Goal: Participate in discussion: Engage in conversation with other users on a specific topic

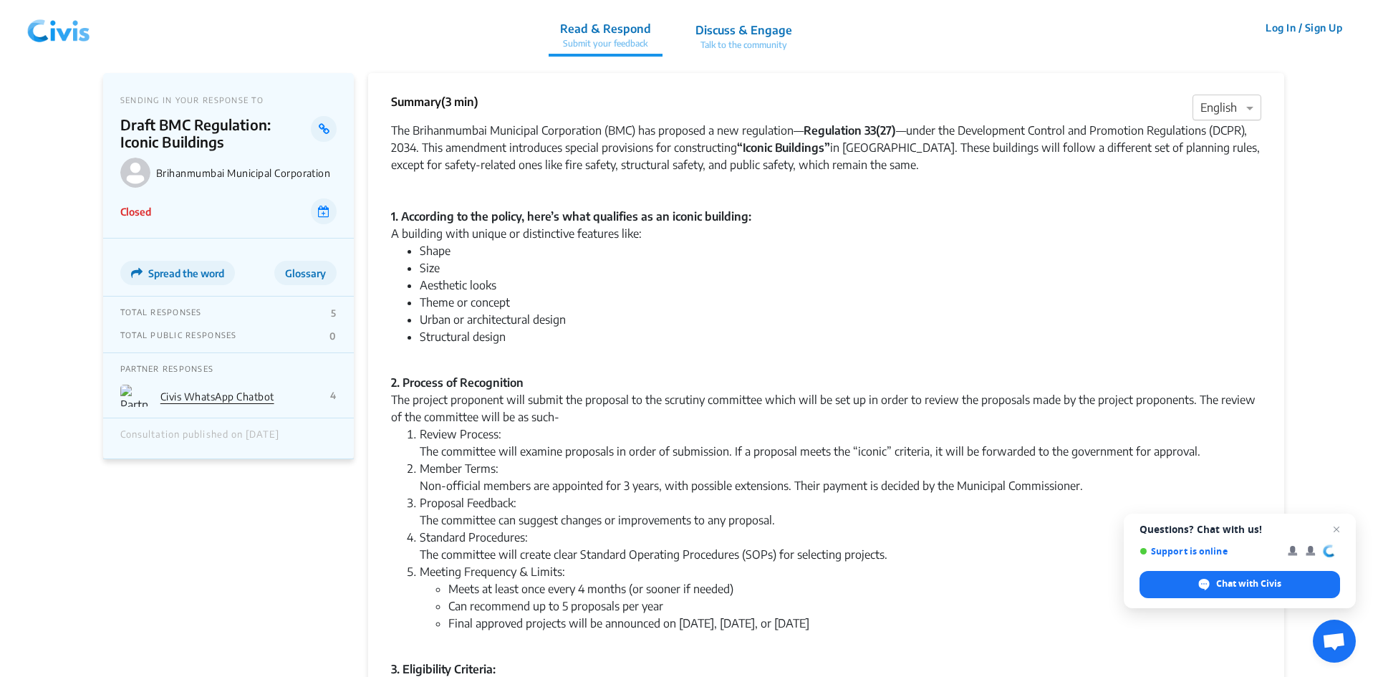
click at [1237, 108] on div at bounding box center [1226, 108] width 67 height 19
click at [1219, 188] on span "Marathi" at bounding box center [1219, 192] width 39 height 14
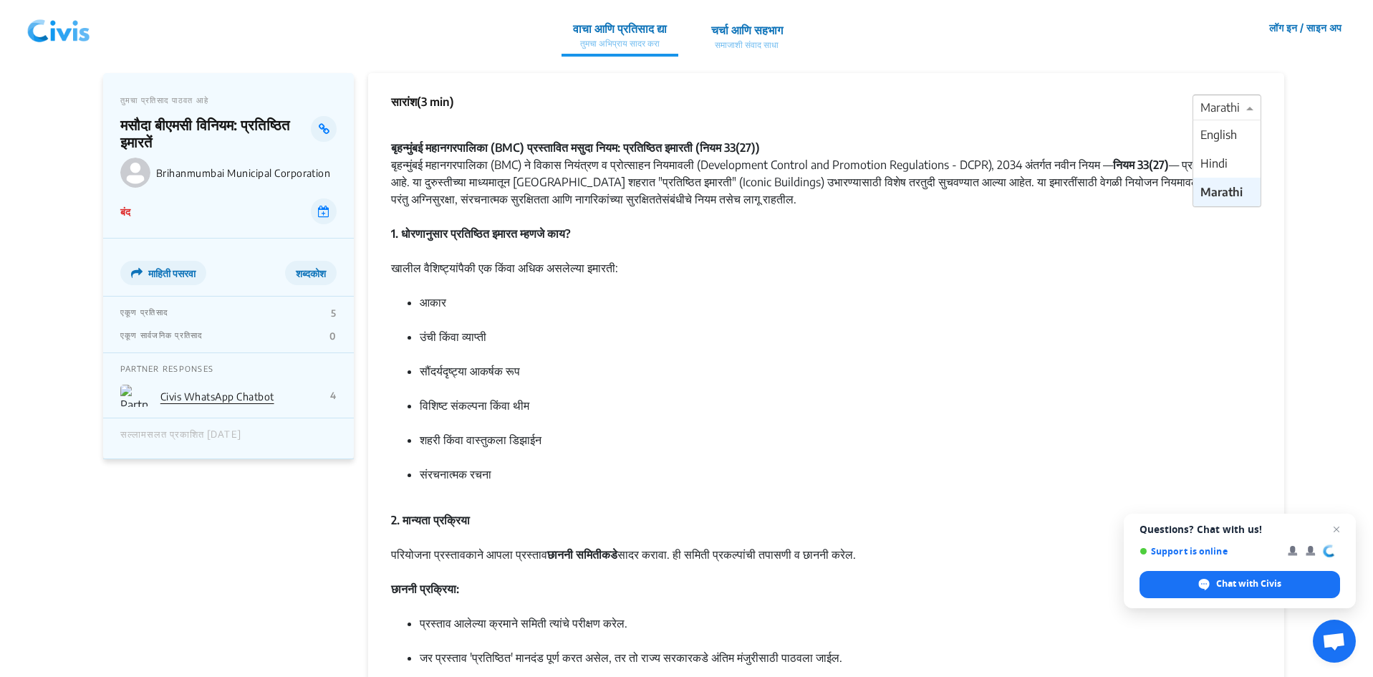
click at [1227, 105] on div at bounding box center [1226, 108] width 67 height 19
click at [1236, 138] on span "English" at bounding box center [1218, 134] width 37 height 14
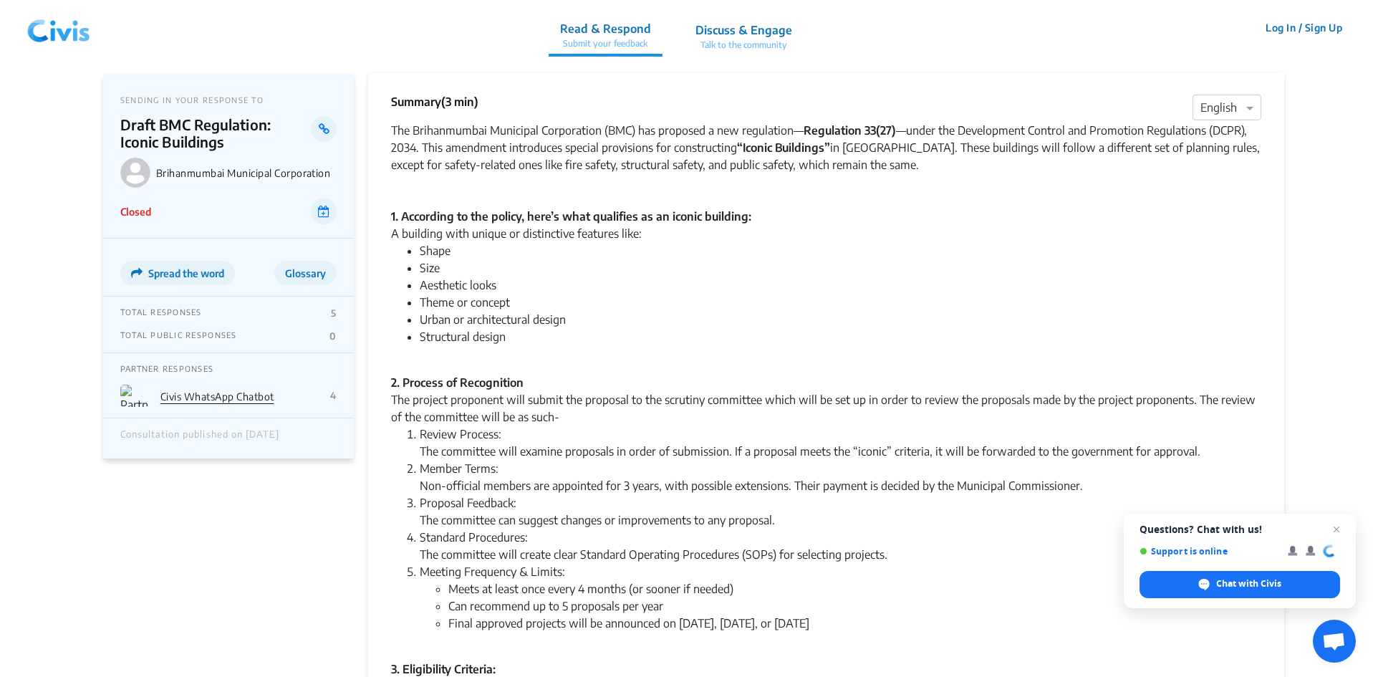
click at [1339, 525] on span "Open chat" at bounding box center [1336, 529] width 17 height 17
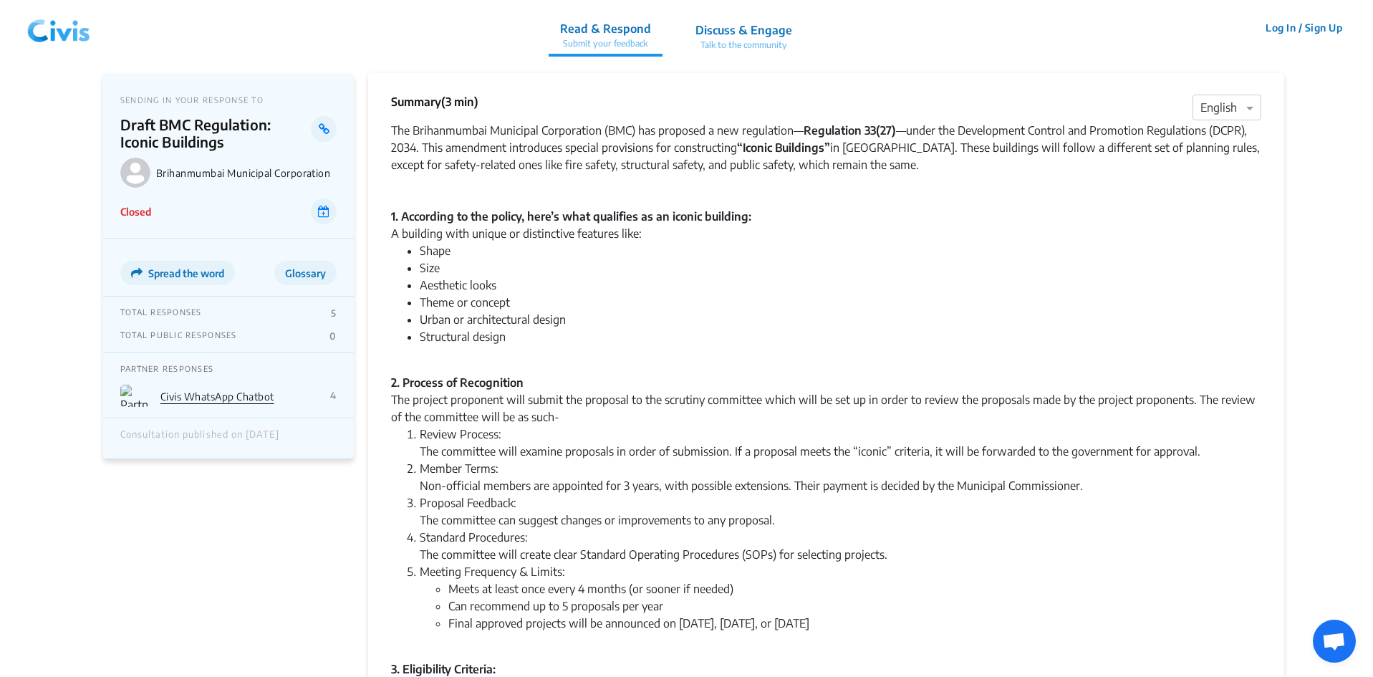
click at [758, 29] on p "Discuss & Engage" at bounding box center [743, 29] width 97 height 17
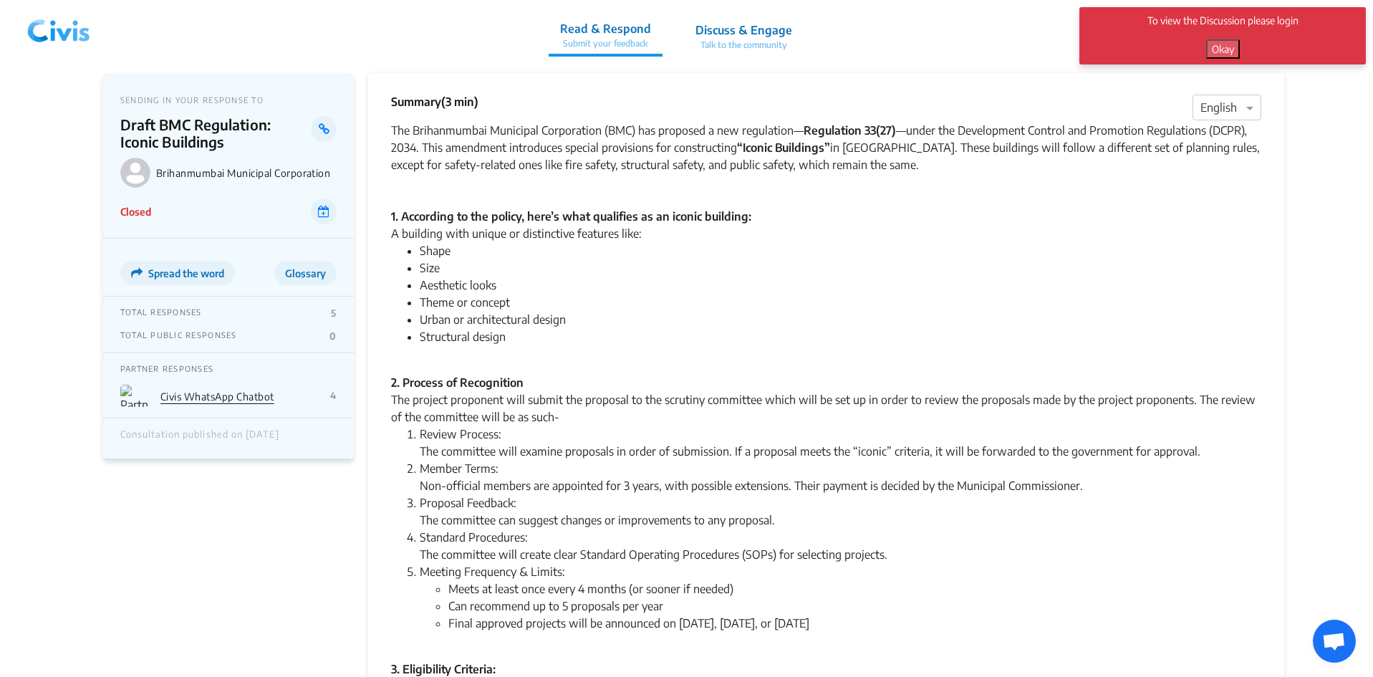
click at [599, 27] on p "Read & Respond" at bounding box center [605, 28] width 91 height 17
click at [1230, 47] on button "Okay" at bounding box center [1223, 48] width 34 height 19
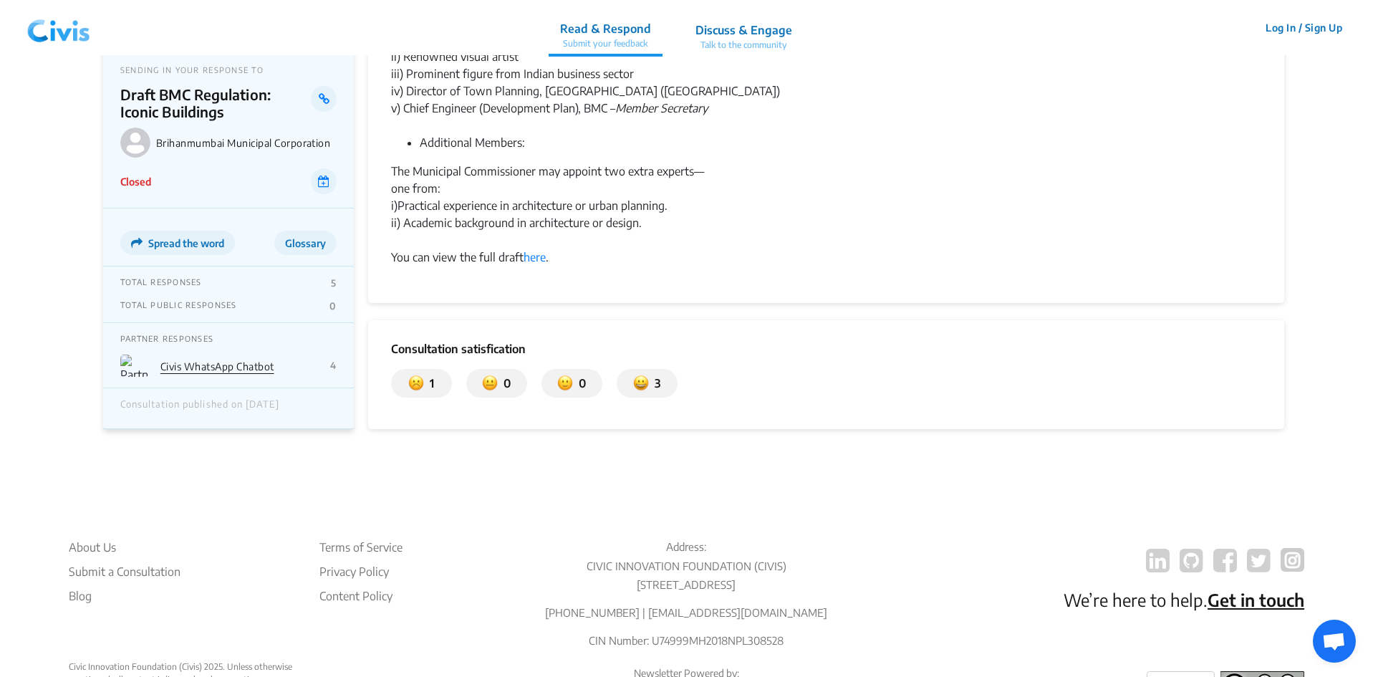
scroll to position [1313, 0]
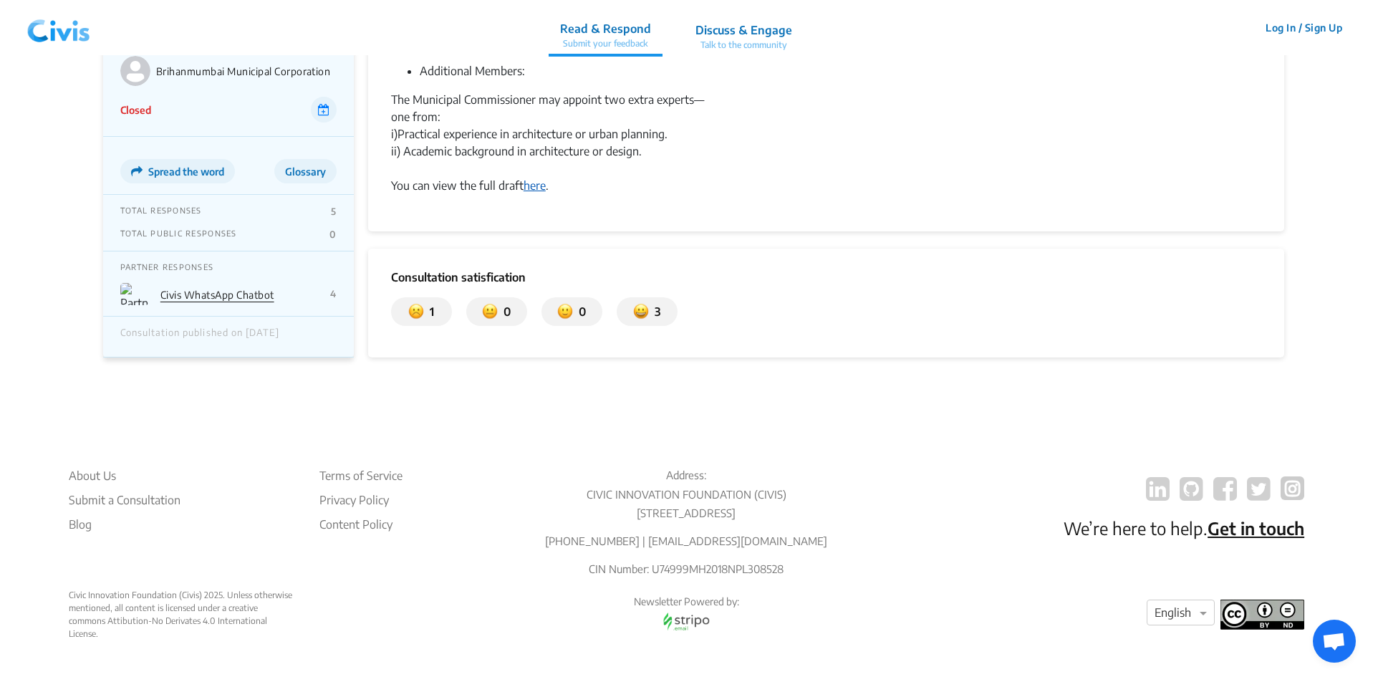
click at [534, 178] on link "here" at bounding box center [535, 185] width 22 height 14
